Goal: Information Seeking & Learning: Understand process/instructions

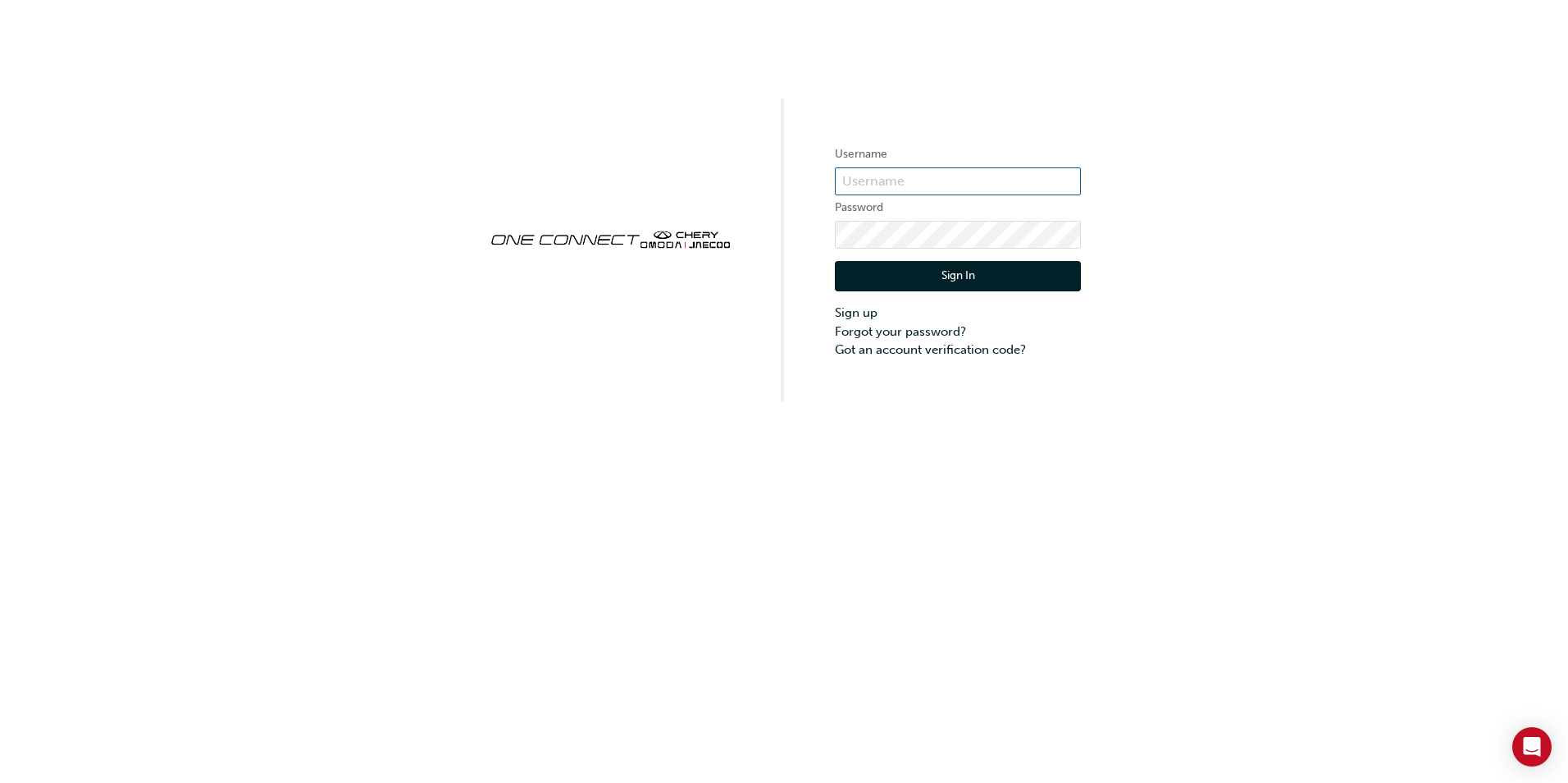
type input "CHAU0638"
click at [886, 295] on div "Sign In Sign up Forgot your password? Got an account verification code?" at bounding box center [958, 304] width 246 height 111
click at [963, 276] on button "Sign In" at bounding box center [958, 277] width 246 height 31
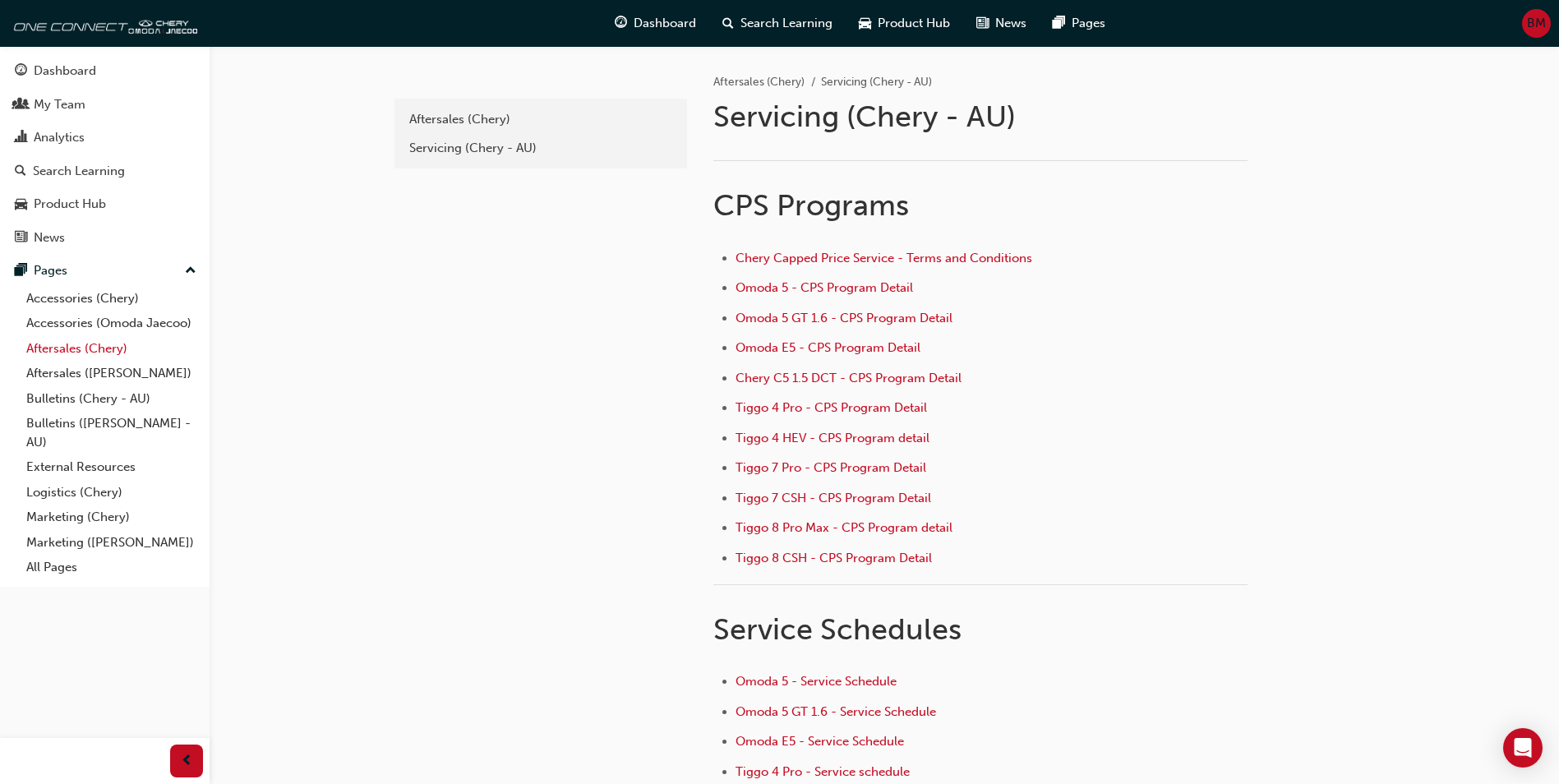
click at [74, 352] on link "Aftersales (Chery)" at bounding box center [111, 349] width 184 height 25
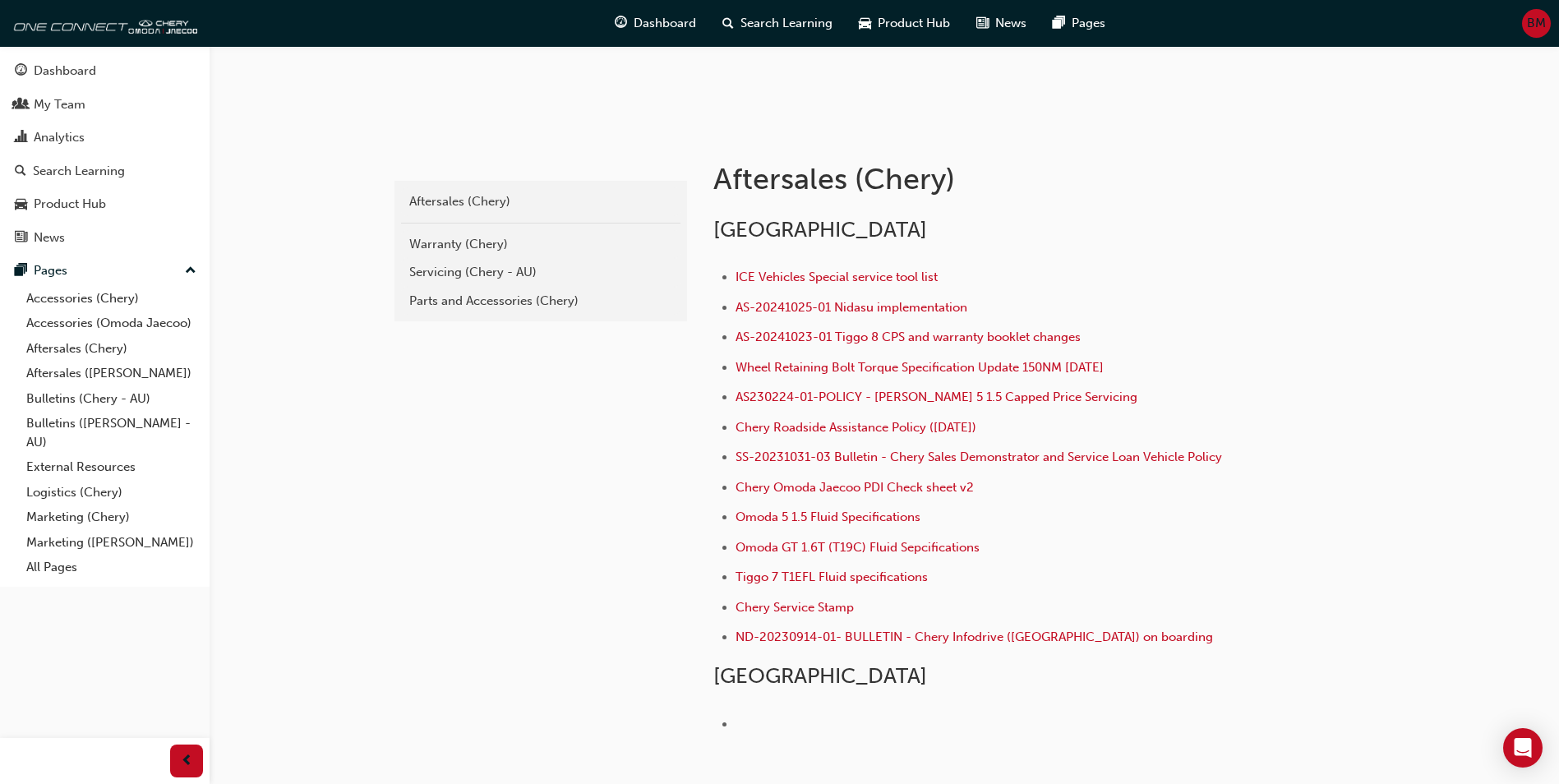
scroll to position [375, 0]
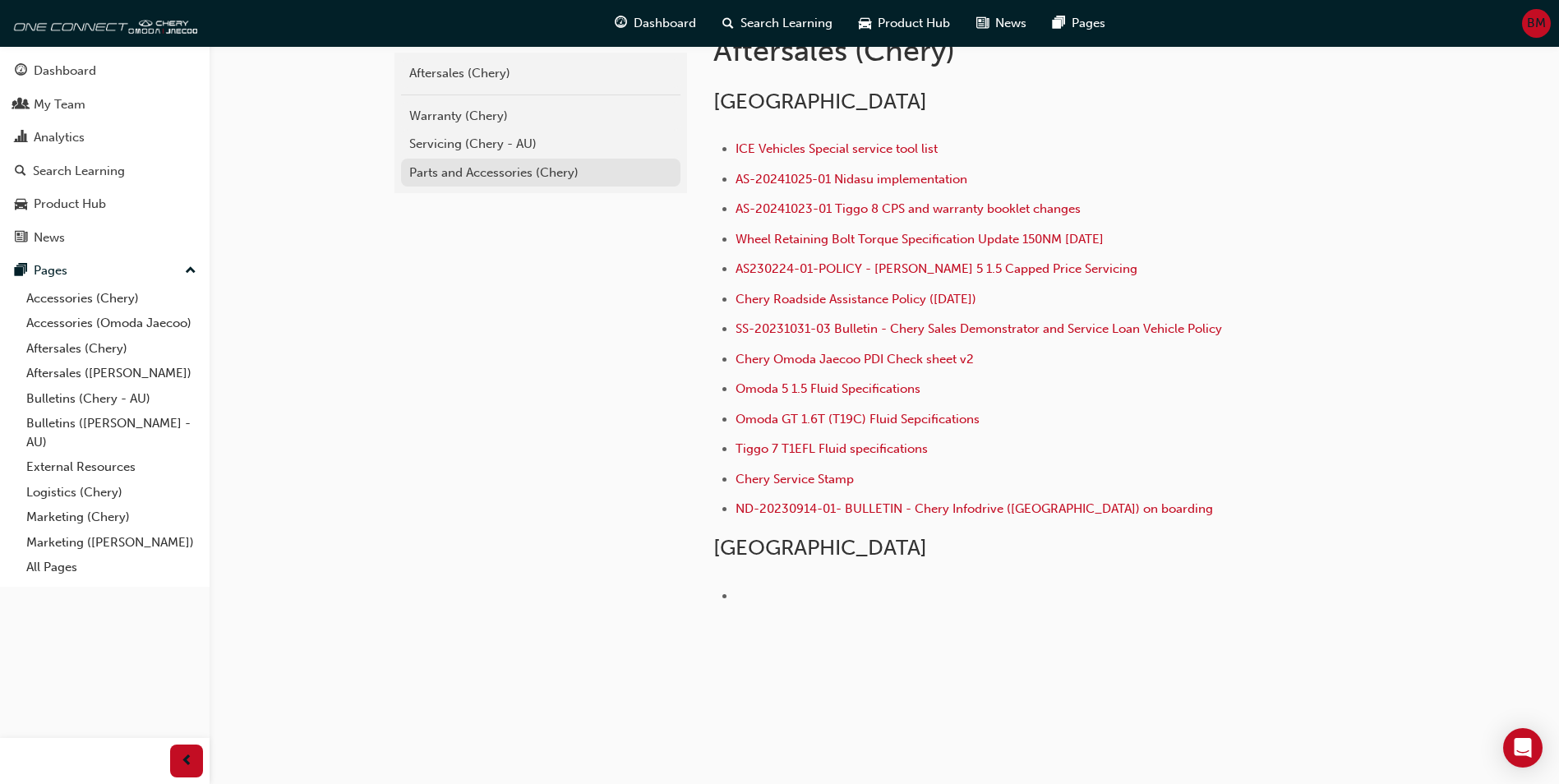
click at [536, 158] on link "Parts and Accessories (Chery)" at bounding box center [541, 173] width 280 height 29
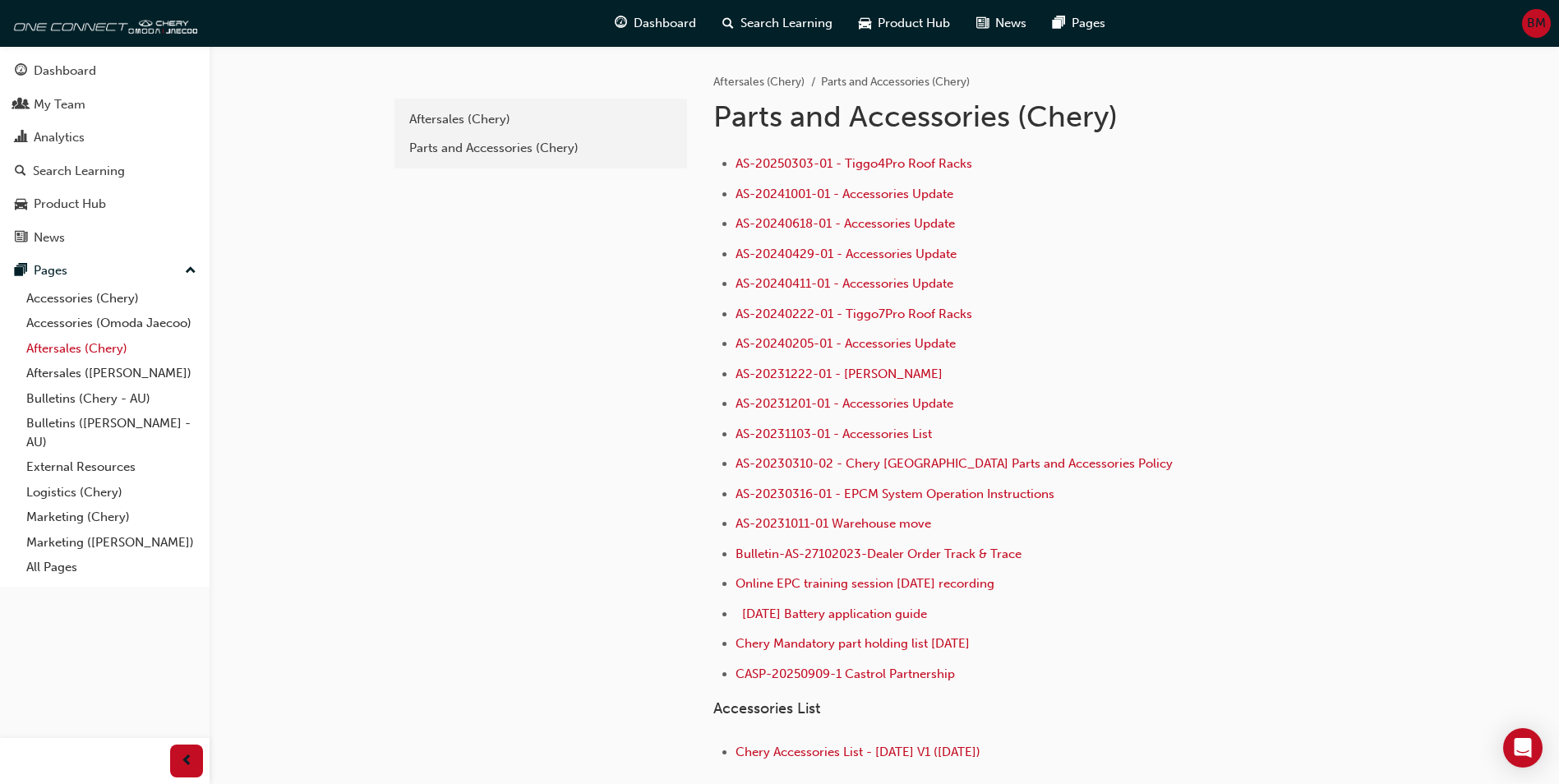
click at [77, 351] on link "Aftersales (Chery)" at bounding box center [111, 349] width 184 height 25
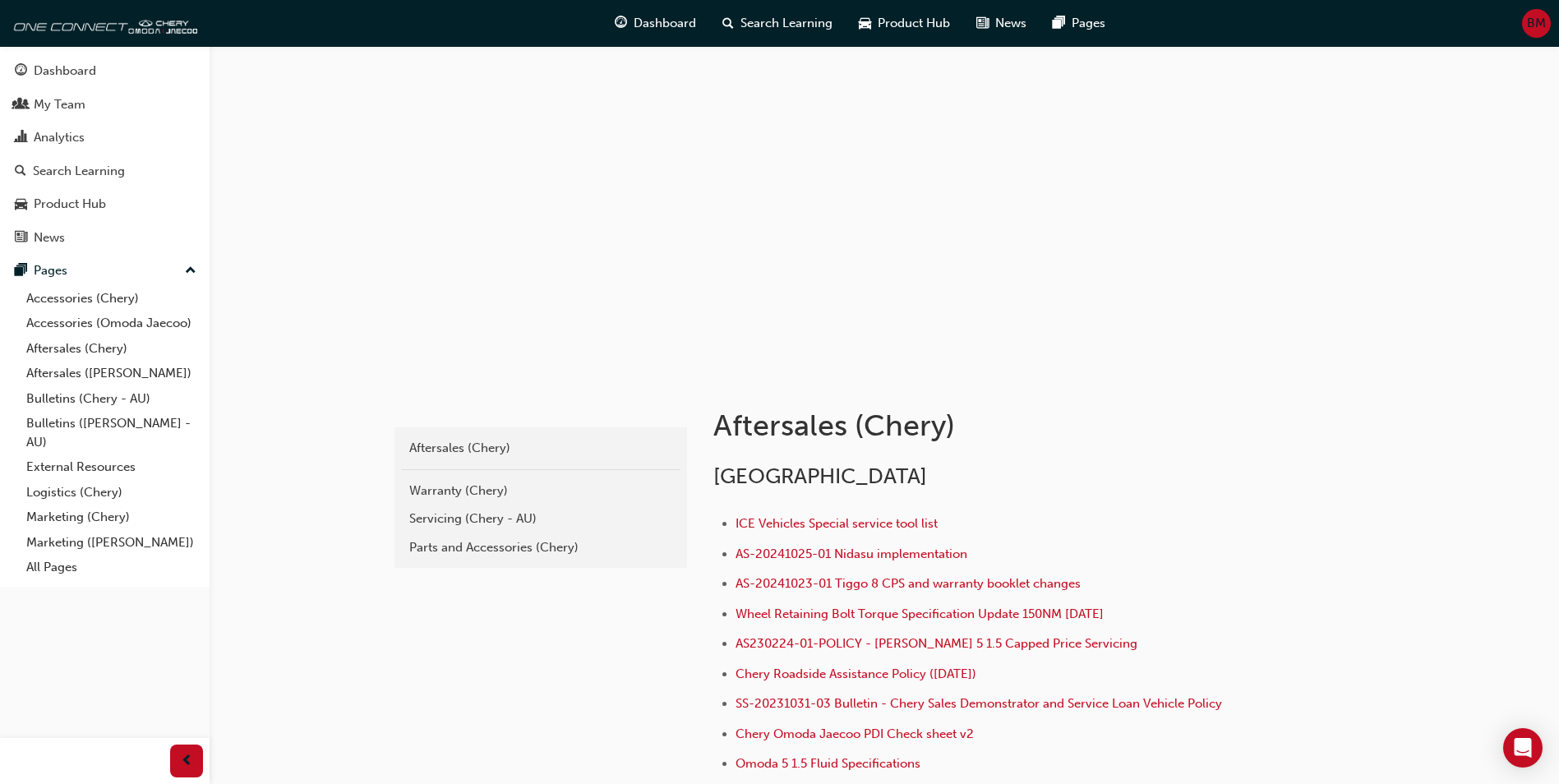
click at [455, 525] on div "Servicing (Chery - AU)" at bounding box center [540, 518] width 263 height 18
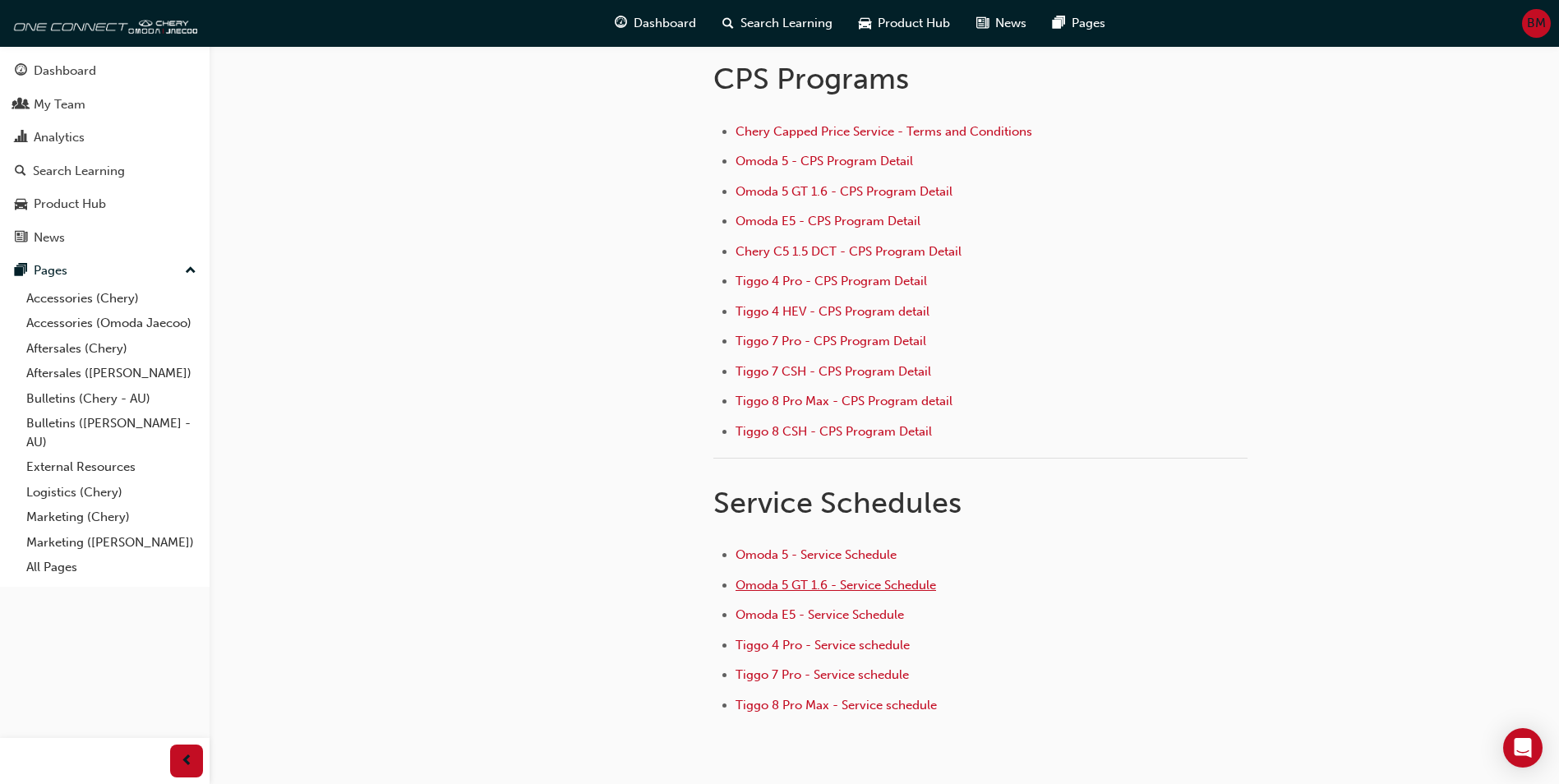
scroll to position [164, 0]
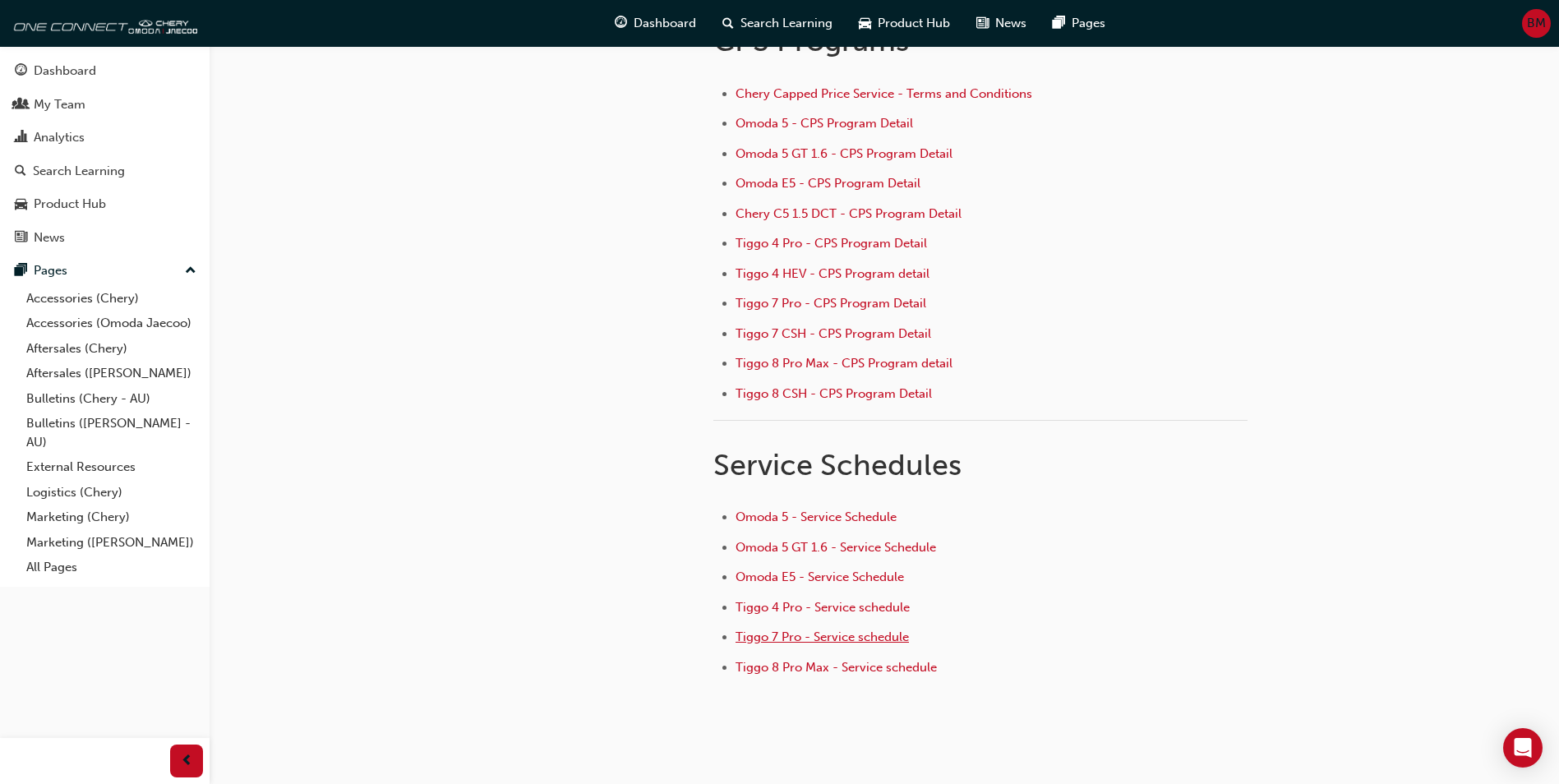
click at [896, 641] on span "Tiggo 7 Pro - Service schedule" at bounding box center [822, 636] width 173 height 15
